Goal: Feedback & Contribution: Submit feedback/report problem

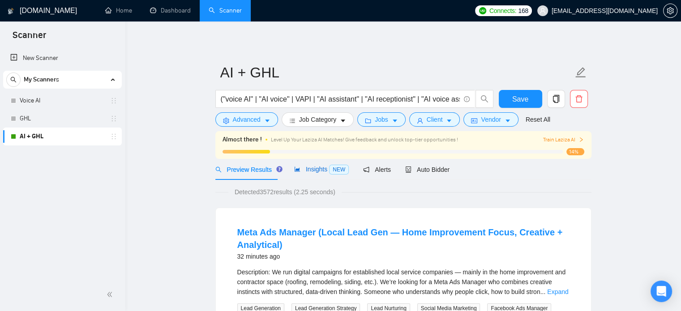
click at [307, 170] on span "Insights NEW" at bounding box center [321, 169] width 55 height 7
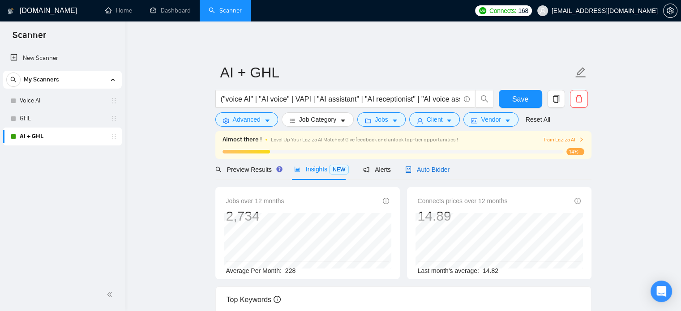
click at [430, 169] on span "Auto Bidder" at bounding box center [427, 169] width 44 height 7
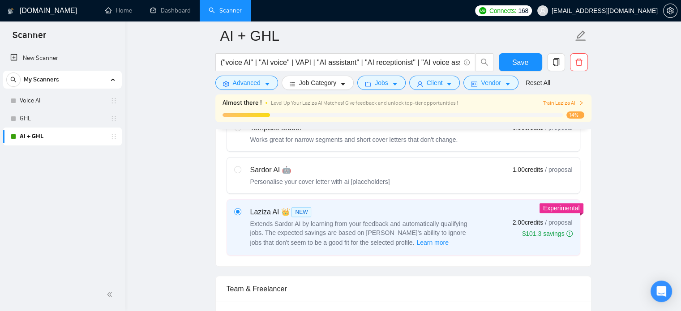
scroll to position [304, 0]
click at [236, 168] on input "radio" at bounding box center [237, 168] width 6 height 6
radio input "true"
radio input "false"
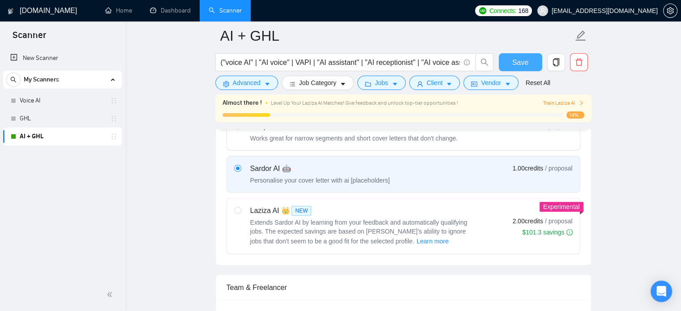
click at [515, 64] on span "Save" at bounding box center [520, 62] width 16 height 11
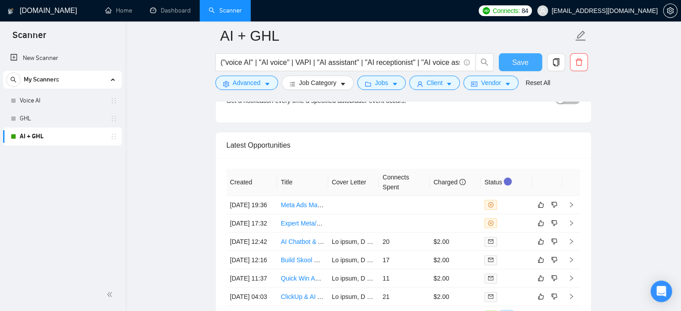
scroll to position [2178, 0]
click at [556, 227] on icon "dislike" at bounding box center [554, 222] width 6 height 7
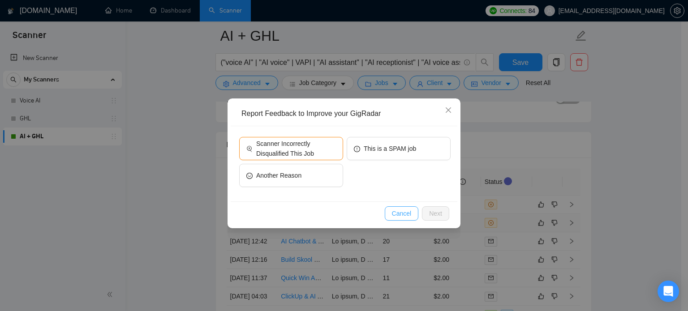
click at [405, 210] on span "Cancel" at bounding box center [402, 214] width 20 height 10
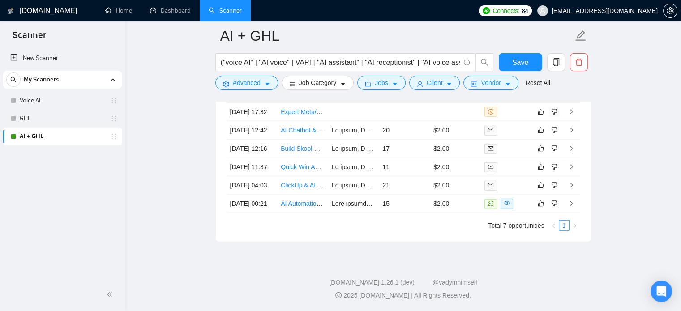
scroll to position [2317, 0]
click at [543, 207] on icon "like" at bounding box center [541, 203] width 6 height 7
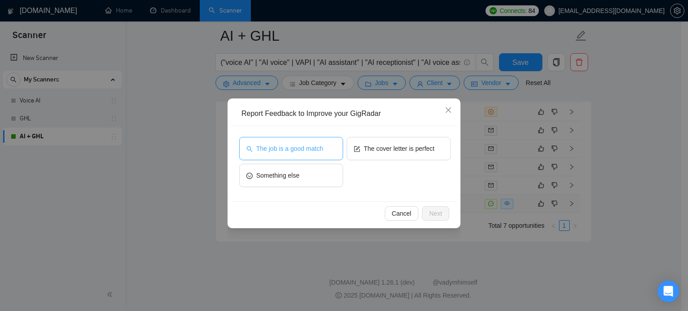
click at [285, 147] on span "The job is a good match" at bounding box center [289, 149] width 67 height 10
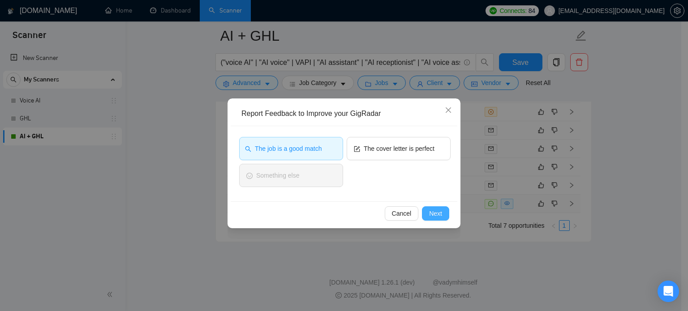
click at [437, 211] on span "Next" at bounding box center [435, 214] width 13 height 10
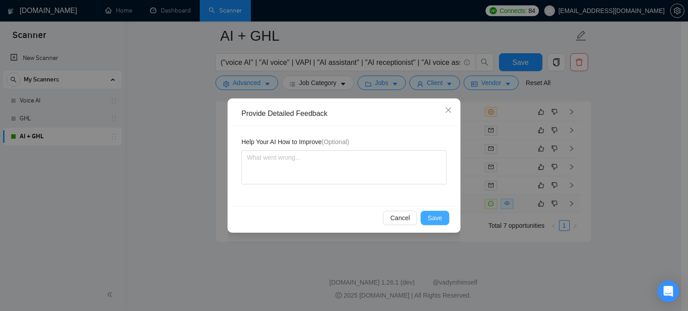
click at [435, 218] on span "Save" at bounding box center [435, 218] width 14 height 10
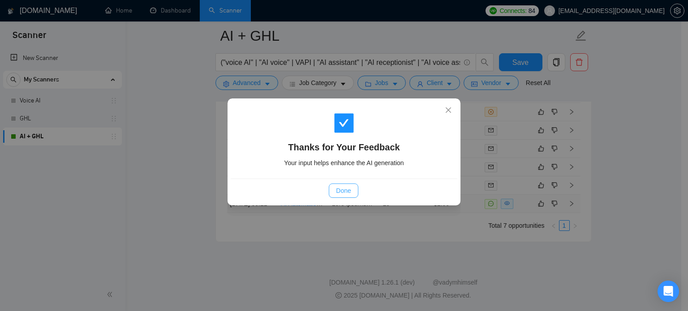
click at [344, 194] on span "Done" at bounding box center [343, 191] width 15 height 10
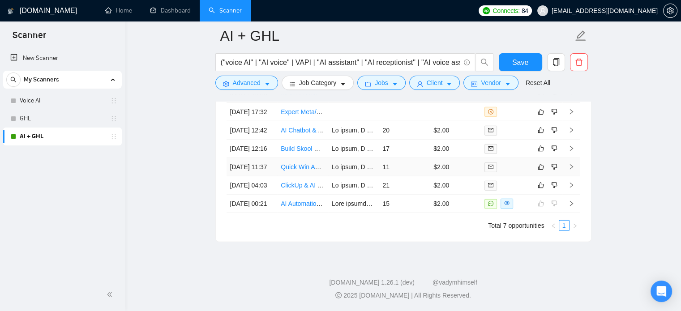
scroll to position [2312, 0]
click at [257, 172] on td "[DATE] 11:37" at bounding box center [252, 167] width 51 height 18
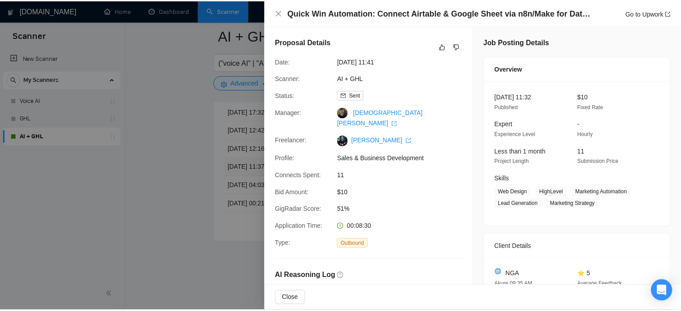
scroll to position [2298, 0]
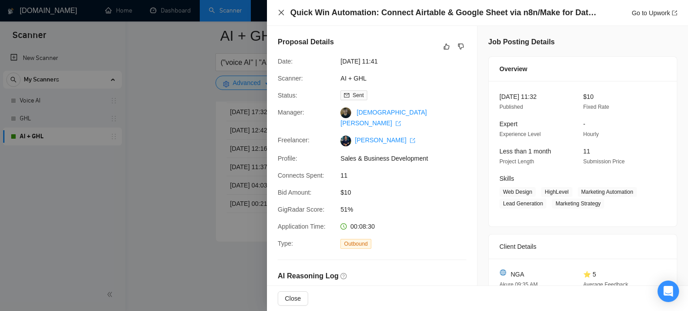
click at [279, 11] on icon "close" at bounding box center [281, 12] width 7 height 7
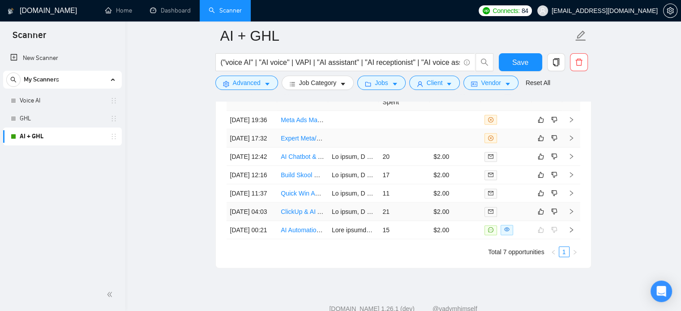
scroll to position [2264, 0]
